Goal: Task Accomplishment & Management: Use online tool/utility

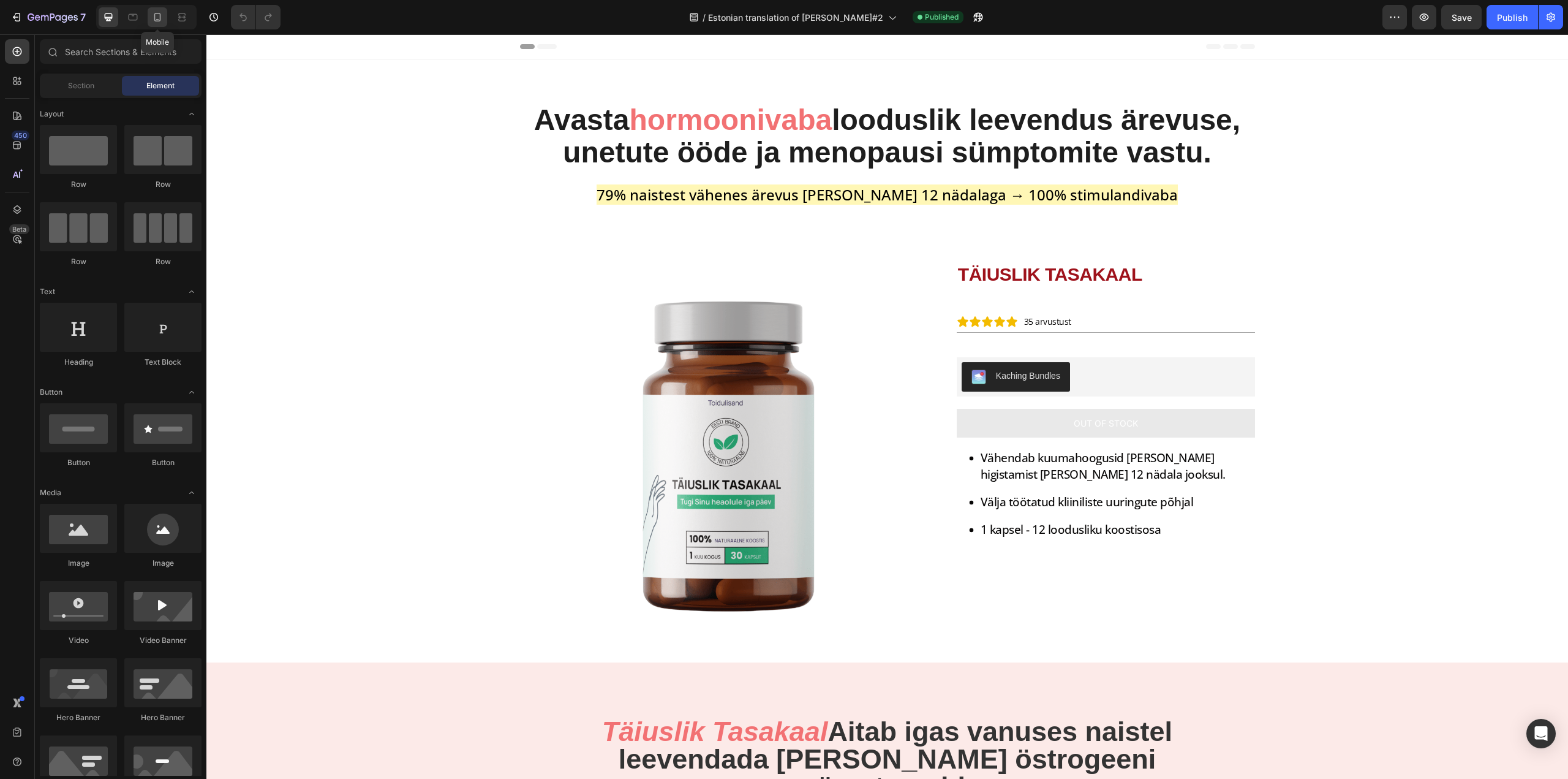
click at [149, 17] on div at bounding box center [157, 17] width 19 height 19
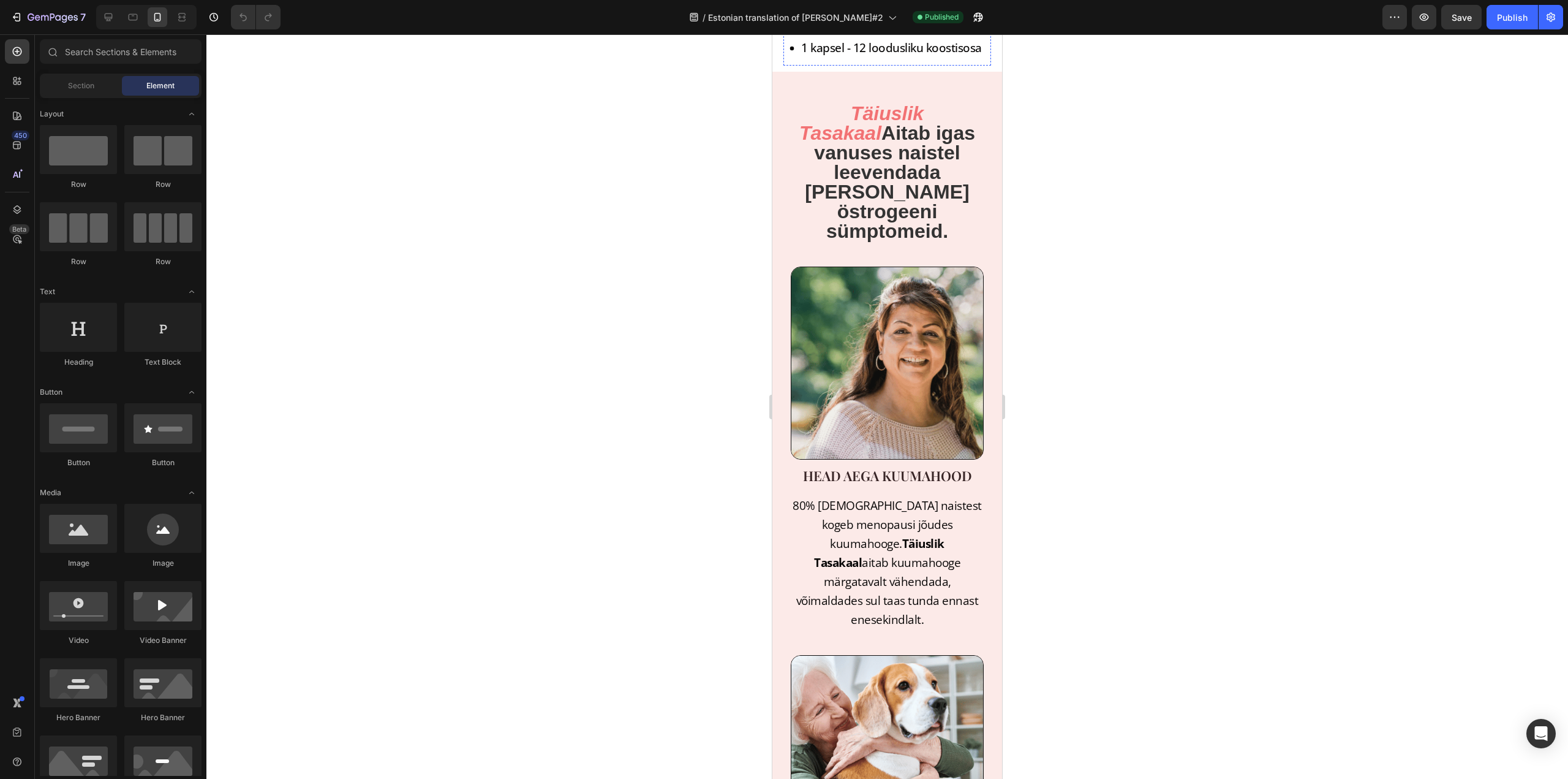
scroll to position [613, 0]
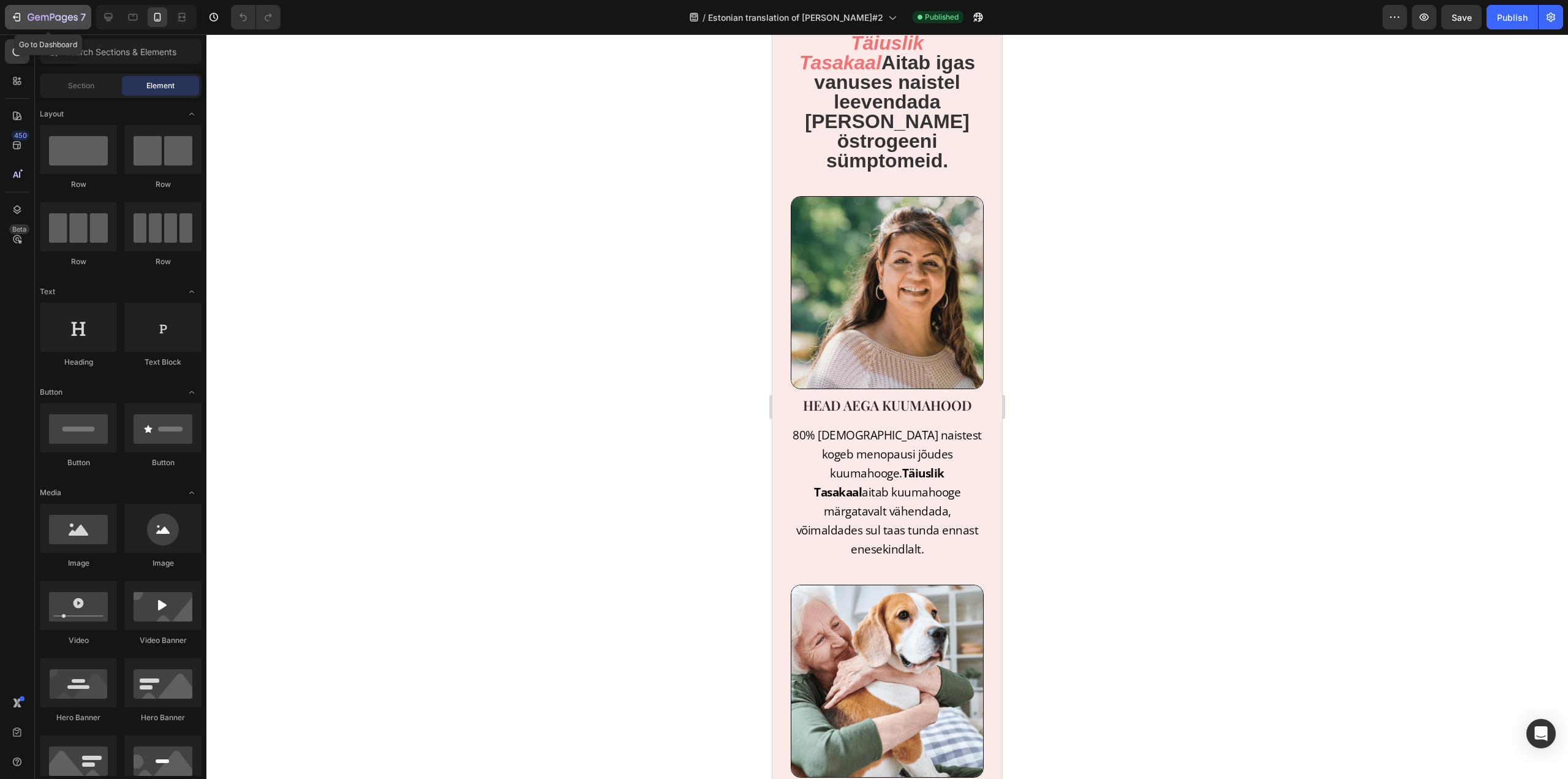
click at [58, 16] on icon "button" at bounding box center [58, 17] width 5 height 5
